Goal: Task Accomplishment & Management: Use online tool/utility

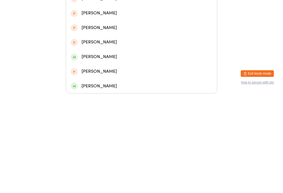
type input "[PERSON_NAME]"
click at [79, 65] on div "[PERSON_NAME]" at bounding box center [142, 68] width 142 height 7
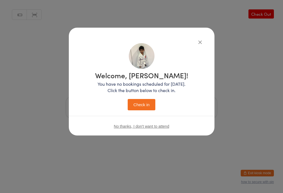
click at [138, 105] on button "Check in" at bounding box center [142, 104] width 28 height 11
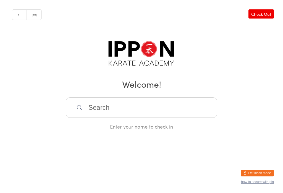
click at [202, 105] on input "search" at bounding box center [142, 107] width 152 height 20
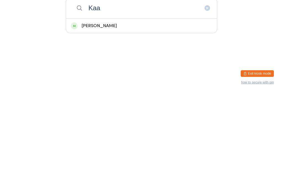
type input "Kaa"
click at [80, 122] on div "[PERSON_NAME]" at bounding box center [142, 125] width 142 height 7
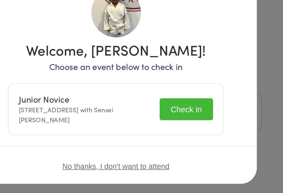
click at [164, 100] on button "Check in" at bounding box center [178, 105] width 28 height 11
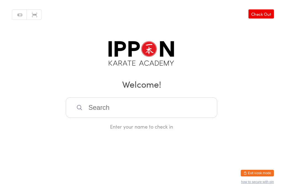
click at [159, 115] on input "search" at bounding box center [142, 107] width 152 height 20
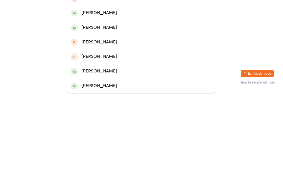
type input "[PERSON_NAME]"
click at [118, 80] on div "[PERSON_NAME]" at bounding box center [142, 83] width 142 height 7
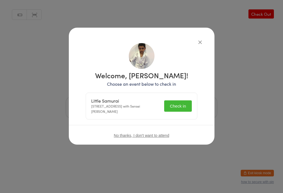
click at [177, 104] on button "Check in" at bounding box center [178, 105] width 28 height 11
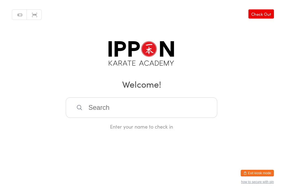
click at [88, 111] on input "search" at bounding box center [142, 107] width 152 height 20
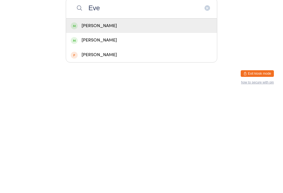
type input "Eve"
click at [98, 118] on div "[PERSON_NAME]" at bounding box center [141, 125] width 151 height 15
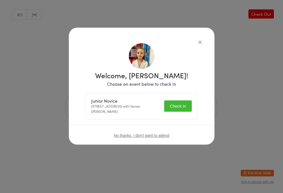
click at [169, 103] on button "Check in" at bounding box center [178, 105] width 28 height 11
